Goal: Ask a question

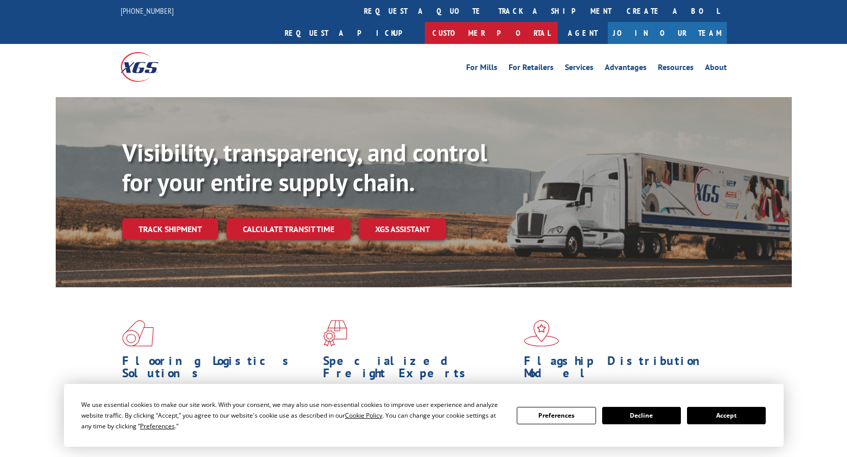
click at [558, 22] on link "Customer Portal" at bounding box center [491, 33] width 133 height 22
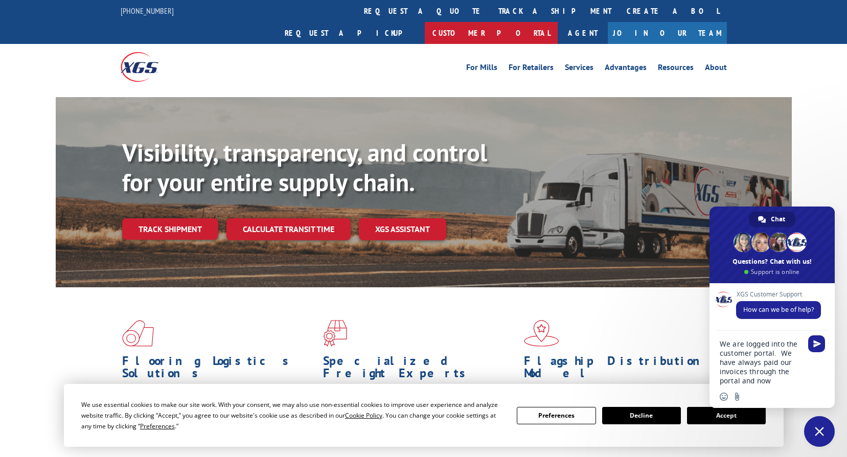
type textarea "We are logged into the customer portal. We have always paid our invoices throug…"
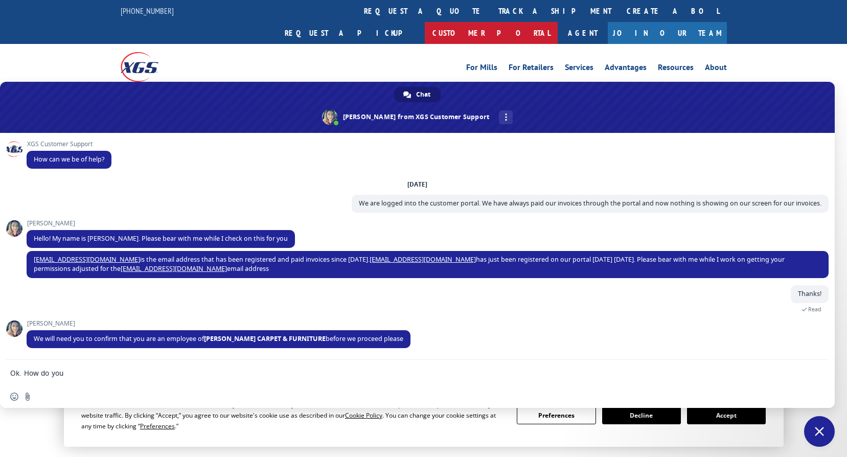
type textarea "Ok. How do you me to do that"
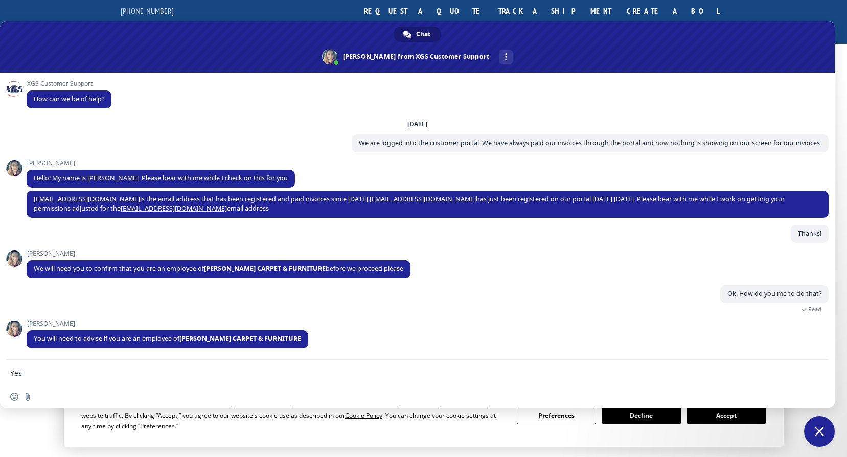
type textarea "Yes I am."
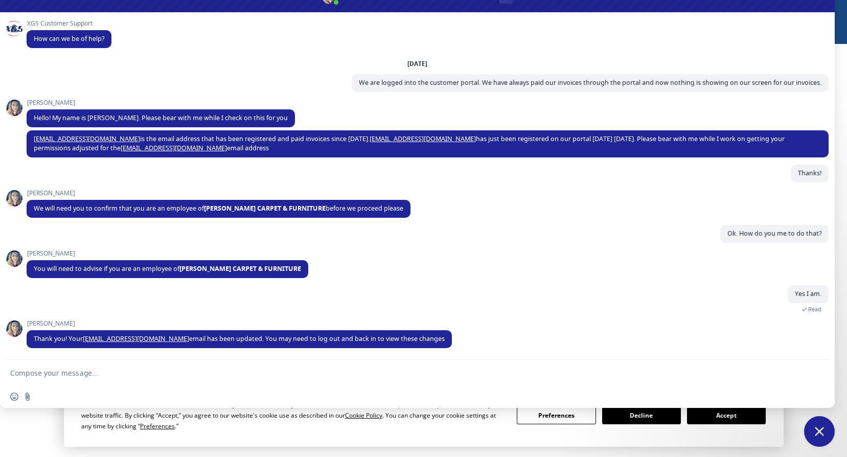
type textarea "Ok thanks Megan!"
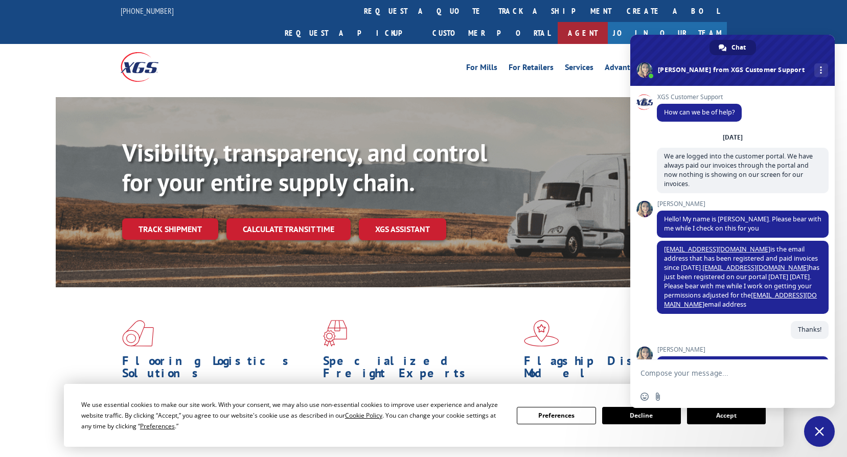
scroll to position [292, 0]
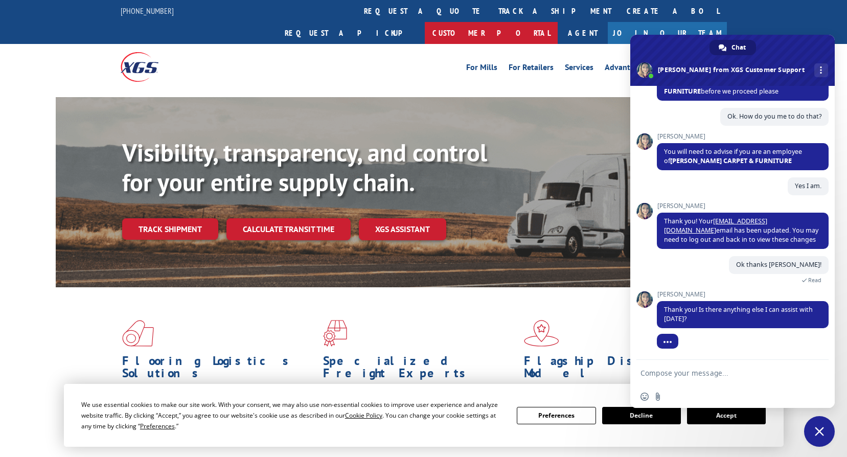
click at [558, 22] on link "Customer Portal" at bounding box center [491, 33] width 133 height 22
